Goal: Task Accomplishment & Management: Use online tool/utility

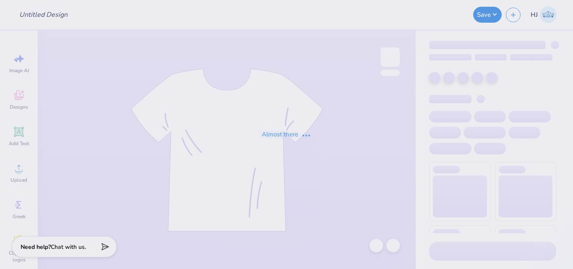
type input "Red Lips Design"
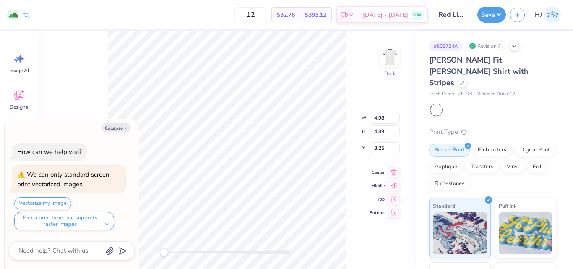
click at [508, 48] on div "# 503734A Revision 7" at bounding box center [492, 46] width 127 height 10
click at [515, 45] on icon at bounding box center [514, 45] width 7 height 7
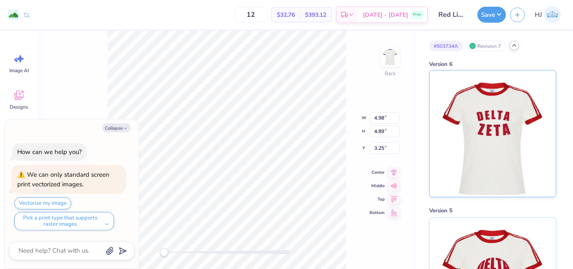
click at [499, 106] on img at bounding box center [492, 133] width 104 height 126
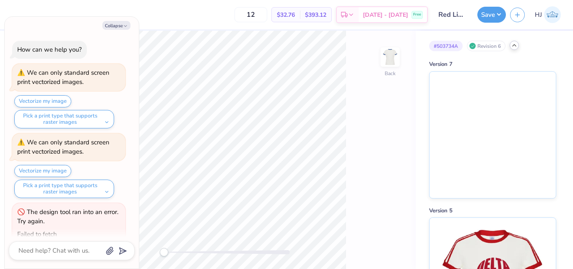
scroll to position [58, 0]
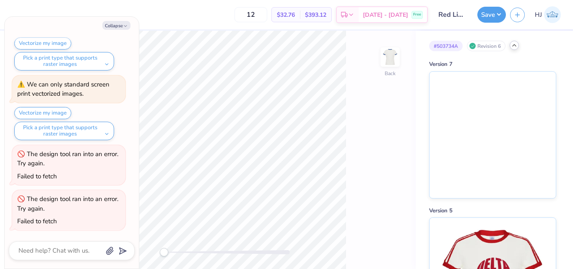
click at [515, 46] on icon at bounding box center [514, 45] width 7 height 7
type textarea "x"
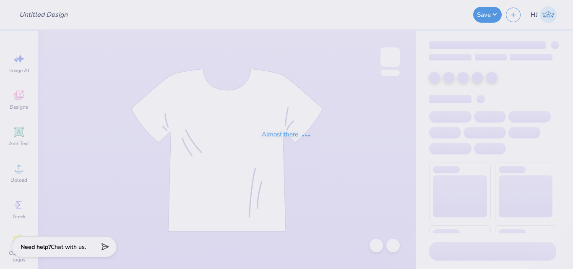
type input "Red Lips Design"
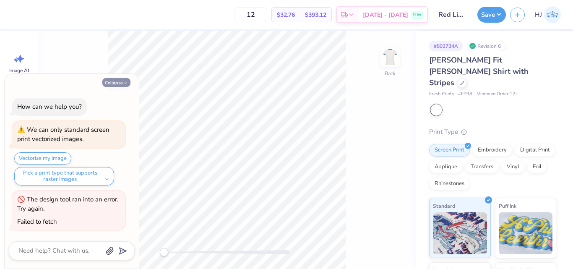
click at [109, 83] on button "Collapse" at bounding box center [116, 82] width 28 height 9
type textarea "x"
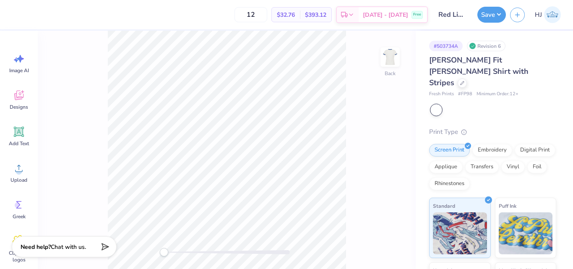
click at [432, 104] on div at bounding box center [436, 109] width 11 height 11
click at [463, 104] on div at bounding box center [493, 109] width 125 height 11
drag, startPoint x: 434, startPoint y: 61, endPoint x: 454, endPoint y: 72, distance: 23.1
click at [454, 72] on div "# 503734A Revision 6 Simone Slim Fit Ringer Shirt with Stripes Fresh Prints # F…" at bounding box center [493, 209] width 157 height 356
copy span "Simone Slim Fit Ringer Shirt with Stripes"
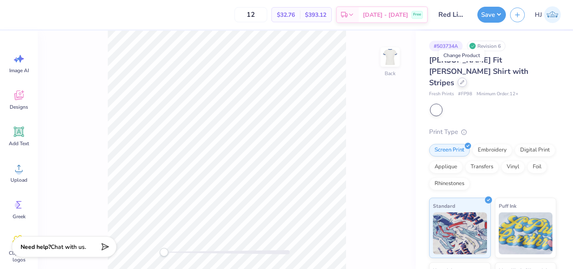
click at [462, 80] on icon at bounding box center [462, 82] width 4 height 4
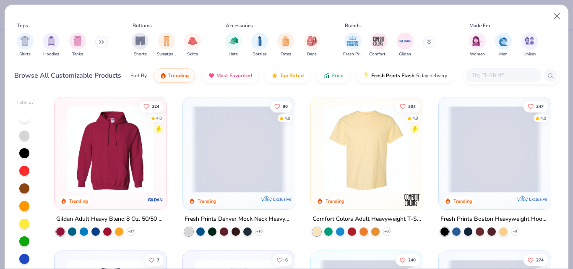
click at [491, 72] on input "text" at bounding box center [503, 75] width 65 height 10
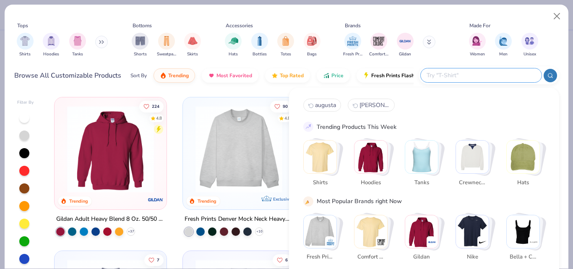
paste input "Simone Slim Fit Ringer Shirt with Stripes"
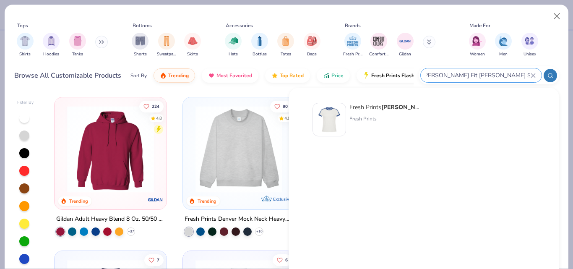
type input "Simone Slim Fit Ringer Shirt with Stripes"
click at [325, 118] on img at bounding box center [329, 119] width 26 height 26
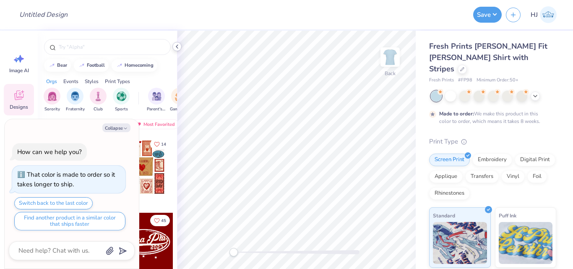
click at [178, 44] on icon at bounding box center [177, 46] width 7 height 7
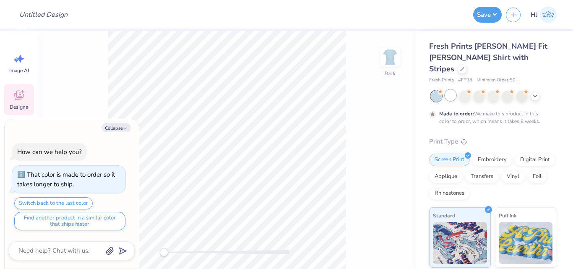
click at [448, 90] on div at bounding box center [450, 95] width 11 height 11
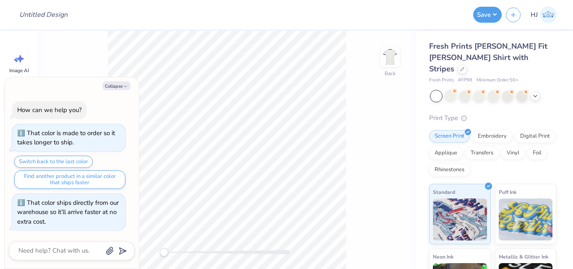
click at [435, 91] on div at bounding box center [436, 96] width 11 height 11
click at [448, 90] on div at bounding box center [450, 95] width 11 height 11
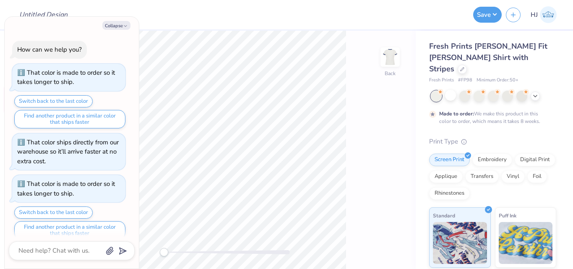
type textarea "x"
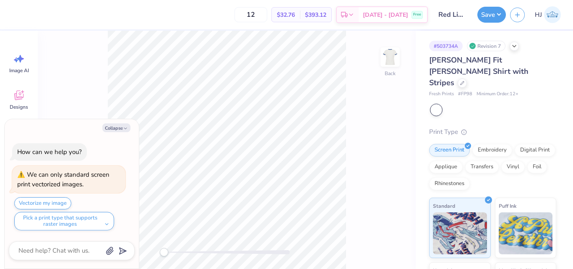
click at [438, 104] on div at bounding box center [436, 109] width 11 height 11
click at [456, 104] on div at bounding box center [493, 109] width 125 height 11
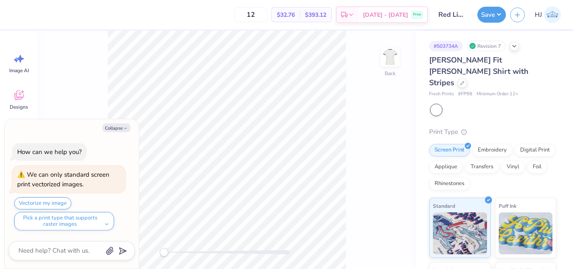
drag, startPoint x: 453, startPoint y: 94, endPoint x: 471, endPoint y: 97, distance: 18.3
click at [471, 104] on div at bounding box center [493, 109] width 125 height 11
click at [114, 126] on button "Collapse" at bounding box center [116, 127] width 28 height 9
type textarea "x"
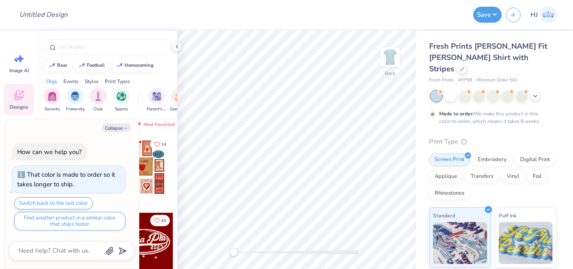
type textarea "x"
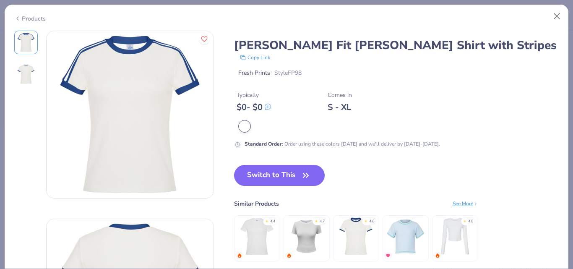
type textarea "x"
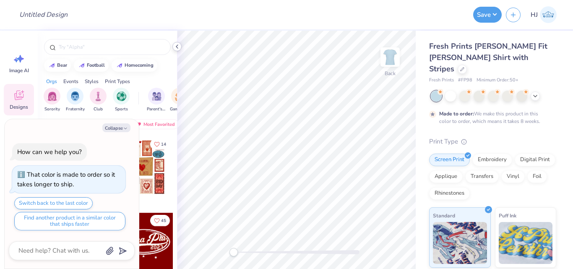
click at [175, 48] on icon at bounding box center [177, 46] width 7 height 7
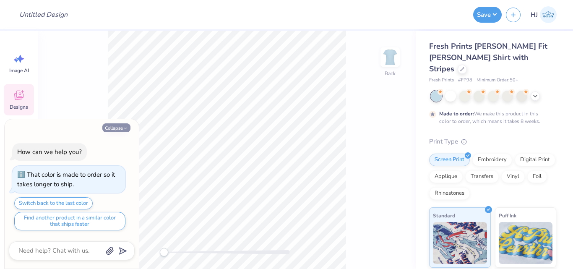
click at [116, 127] on button "Collapse" at bounding box center [116, 127] width 28 height 9
type textarea "x"
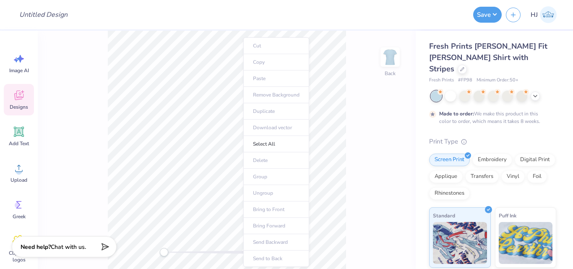
click at [433, 91] on div at bounding box center [436, 96] width 11 height 11
click at [434, 91] on div at bounding box center [436, 96] width 11 height 11
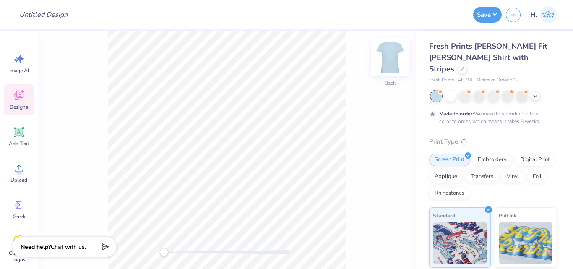
click at [387, 71] on div "Back" at bounding box center [389, 62] width 19 height 30
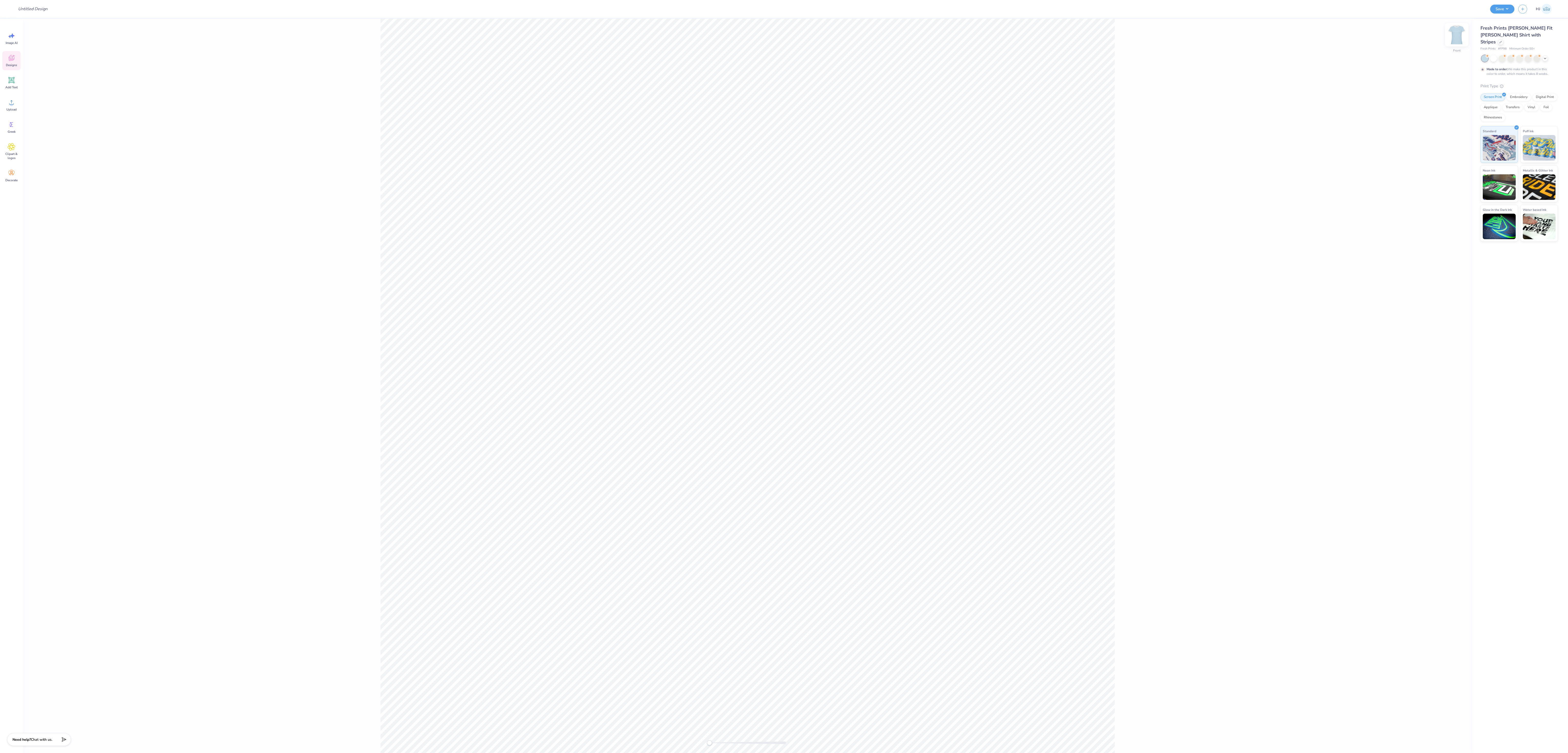
click at [348, 35] on img at bounding box center [1457, 35] width 21 height 21
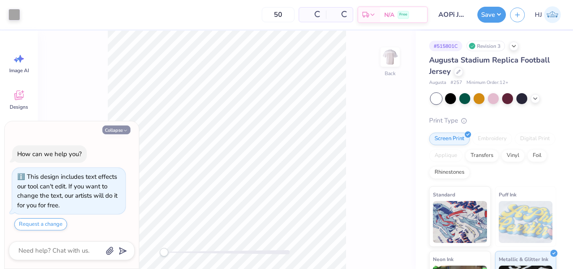
click at [113, 132] on button "Collapse" at bounding box center [116, 129] width 28 height 9
type textarea "x"
